Goal: Obtain resource: Obtain resource

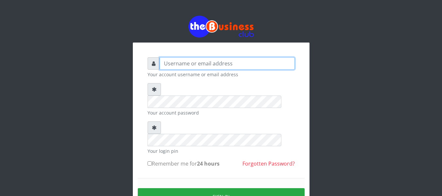
type input "agbitaf2@gmail.com"
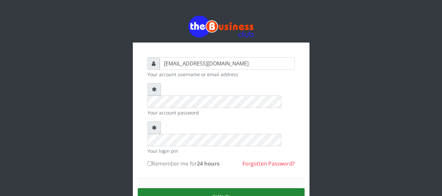
click at [215, 188] on button "Sign in" at bounding box center [221, 196] width 167 height 17
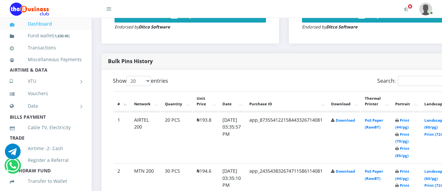
scroll to position [311, 0]
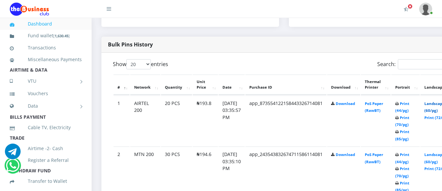
click at [438, 104] on link "Landscape (60/pg)" at bounding box center [434, 107] width 20 height 12
click at [438, 153] on link "Landscape (60/pg)" at bounding box center [434, 158] width 20 height 12
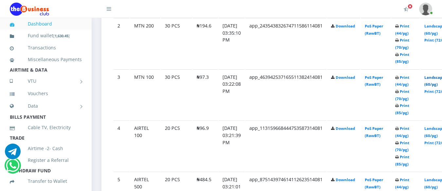
click at [436, 77] on link "Landscape (60/pg)" at bounding box center [434, 81] width 20 height 12
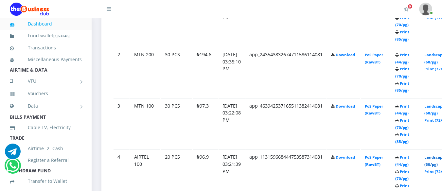
click at [436, 159] on link "Landscape (60/pg)" at bounding box center [434, 161] width 20 height 12
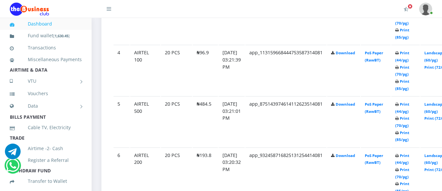
scroll to position [524, 0]
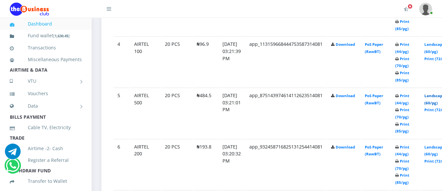
click at [435, 97] on link "Landscape (60/pg)" at bounding box center [434, 99] width 20 height 12
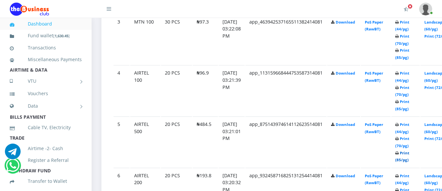
click at [409, 156] on link "Print (85/pg)" at bounding box center [402, 156] width 14 height 12
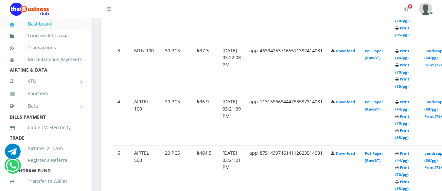
scroll to position [495, 0]
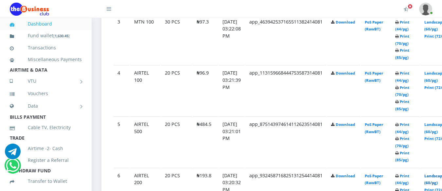
click at [436, 174] on link "Landscape (60/pg)" at bounding box center [434, 179] width 20 height 12
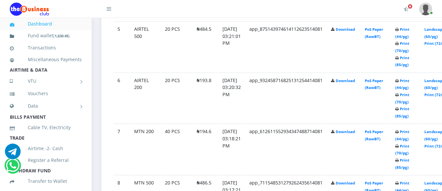
scroll to position [617, 0]
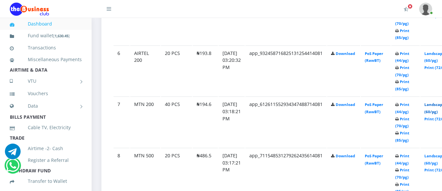
click at [437, 102] on link "Landscape (60/pg)" at bounding box center [434, 108] width 20 height 12
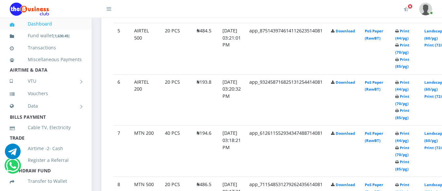
scroll to position [617, 0]
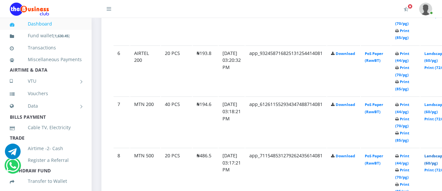
click at [435, 155] on link "Landscape (60/pg)" at bounding box center [434, 159] width 20 height 12
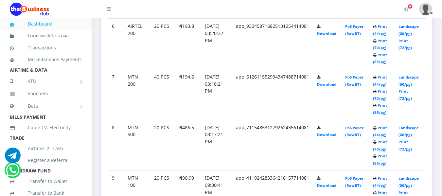
scroll to position [654, 0]
